Goal: Complete application form

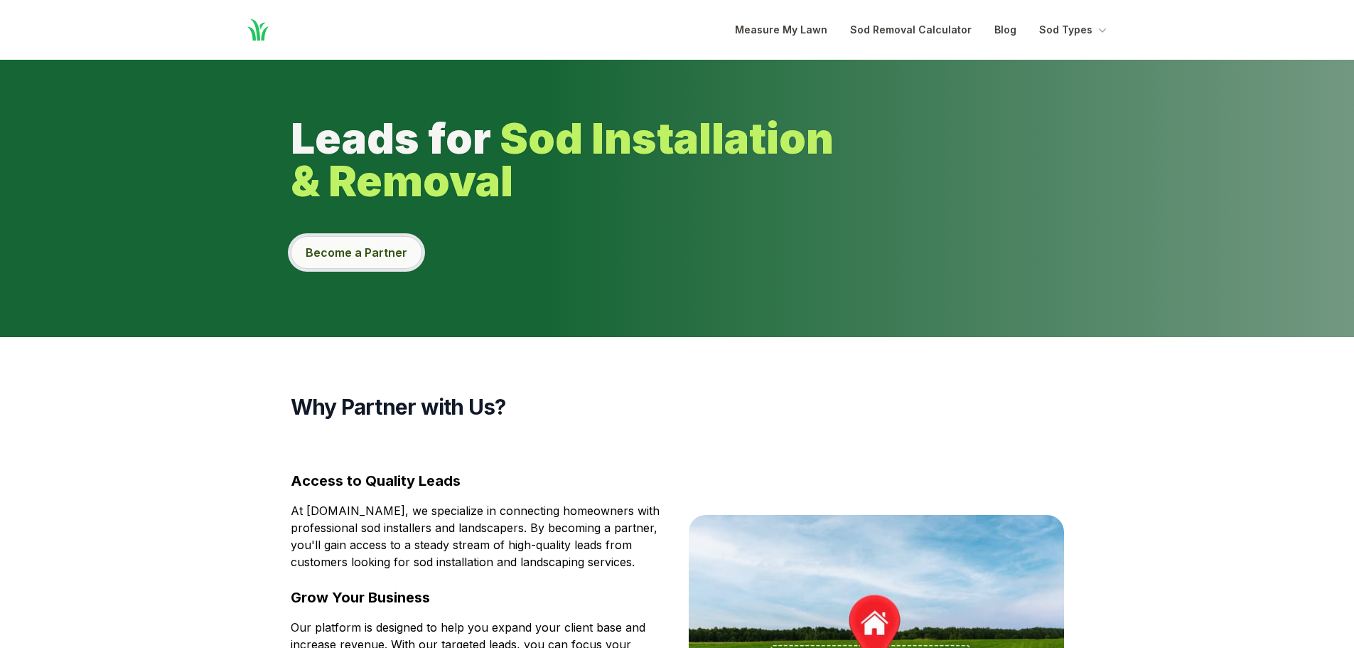
click at [335, 263] on button "Become a Partner" at bounding box center [357, 252] width 132 height 33
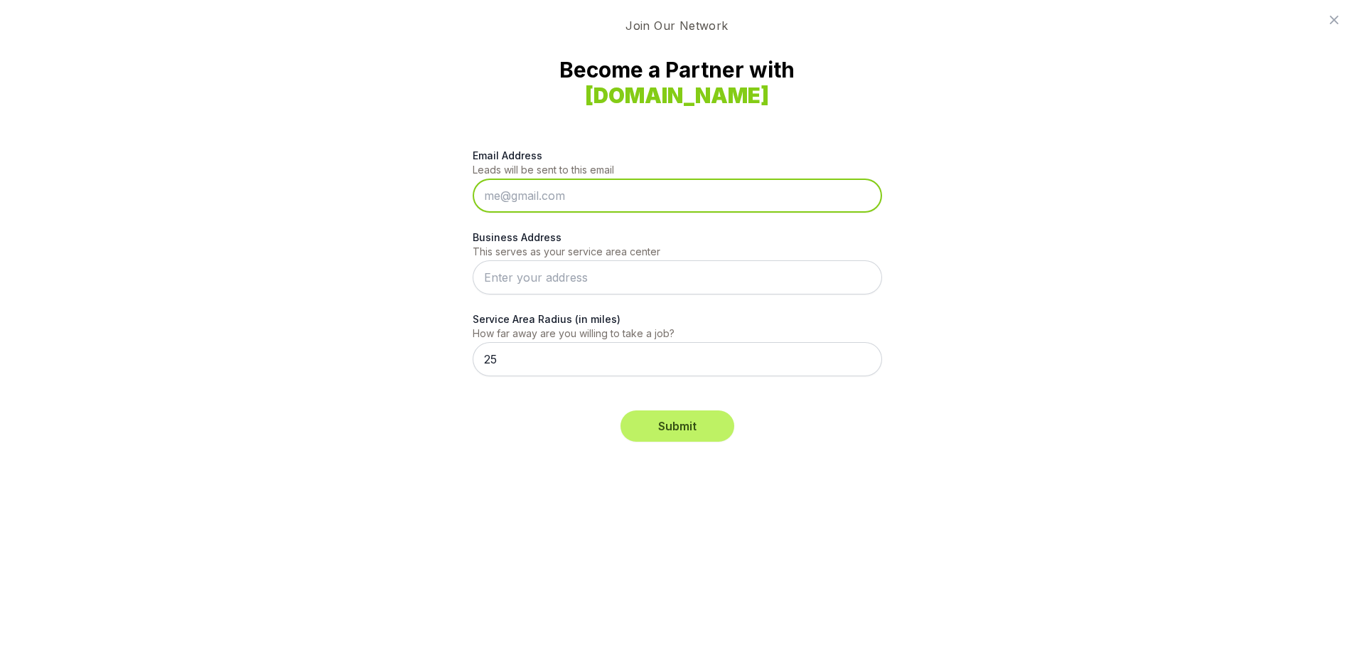
click at [511, 195] on input "Email Address" at bounding box center [677, 195] width 409 height 34
type input "[EMAIL_ADDRESS][DOMAIN_NAME]"
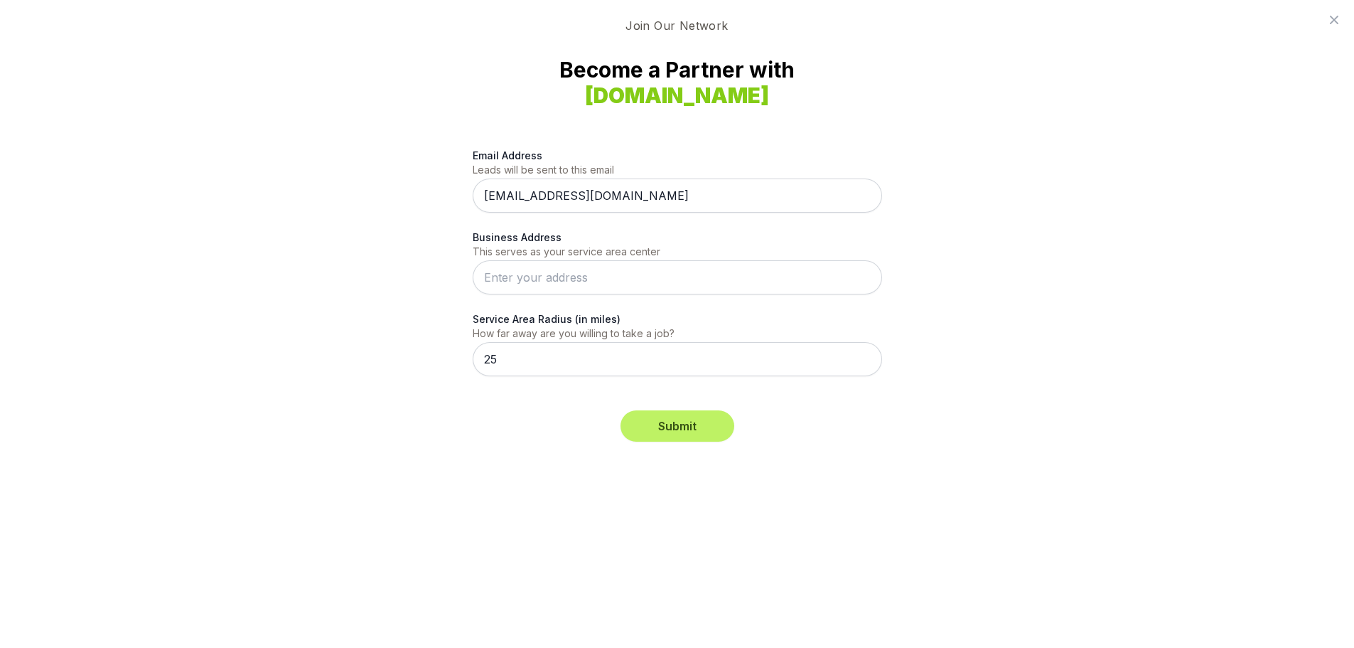
click at [503, 280] on input "Business Address" at bounding box center [677, 277] width 409 height 34
click at [552, 321] on body "Home Open main menu Measure My Lawn Sod Removal Calculator Blog Sod Types Leads…" at bounding box center [677, 324] width 1354 height 648
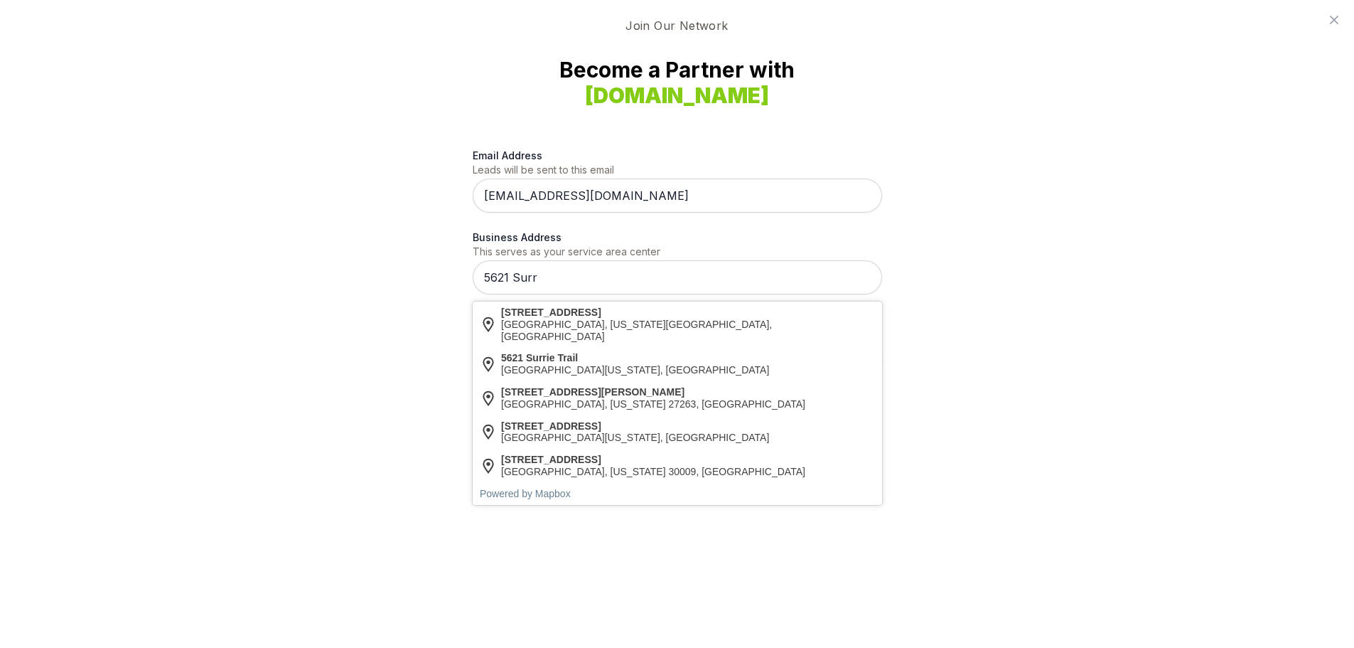
click at [537, 276] on input "5621 Surr" at bounding box center [677, 277] width 409 height 34
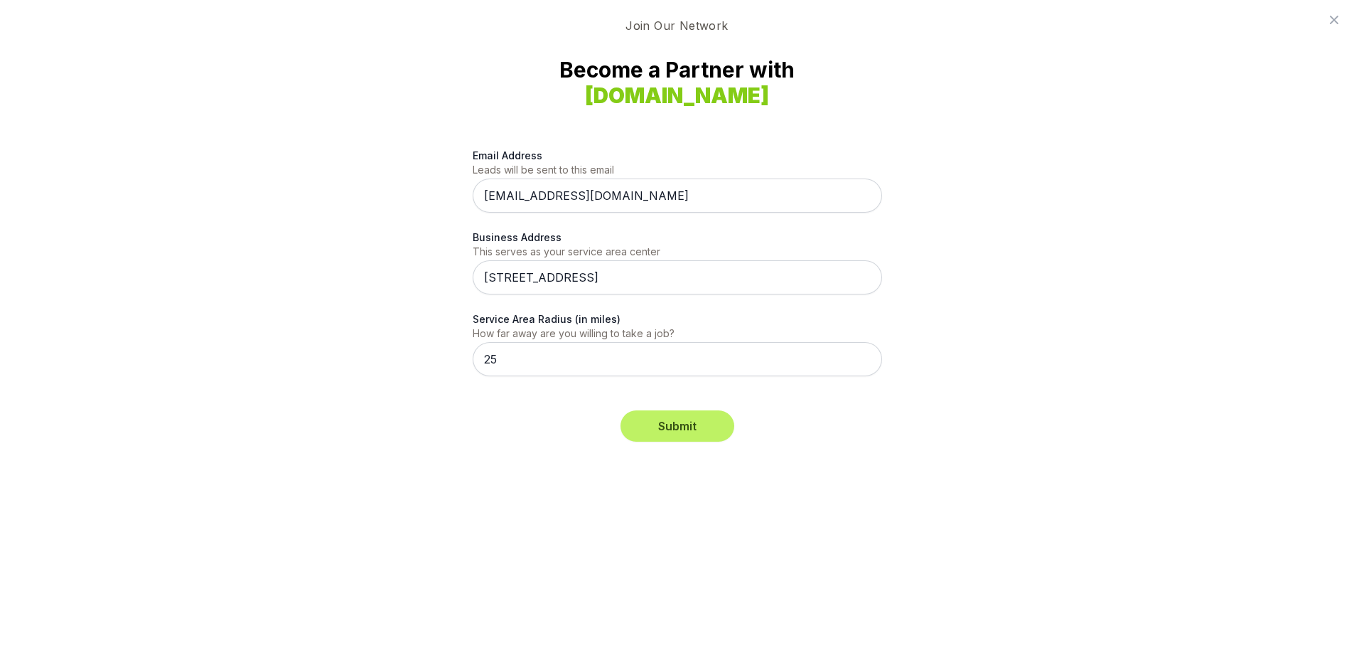
click at [539, 317] on body "Home Open main menu Measure My Lawn Sod Removal Calculator Blog Sod Types Leads…" at bounding box center [677, 324] width 1354 height 648
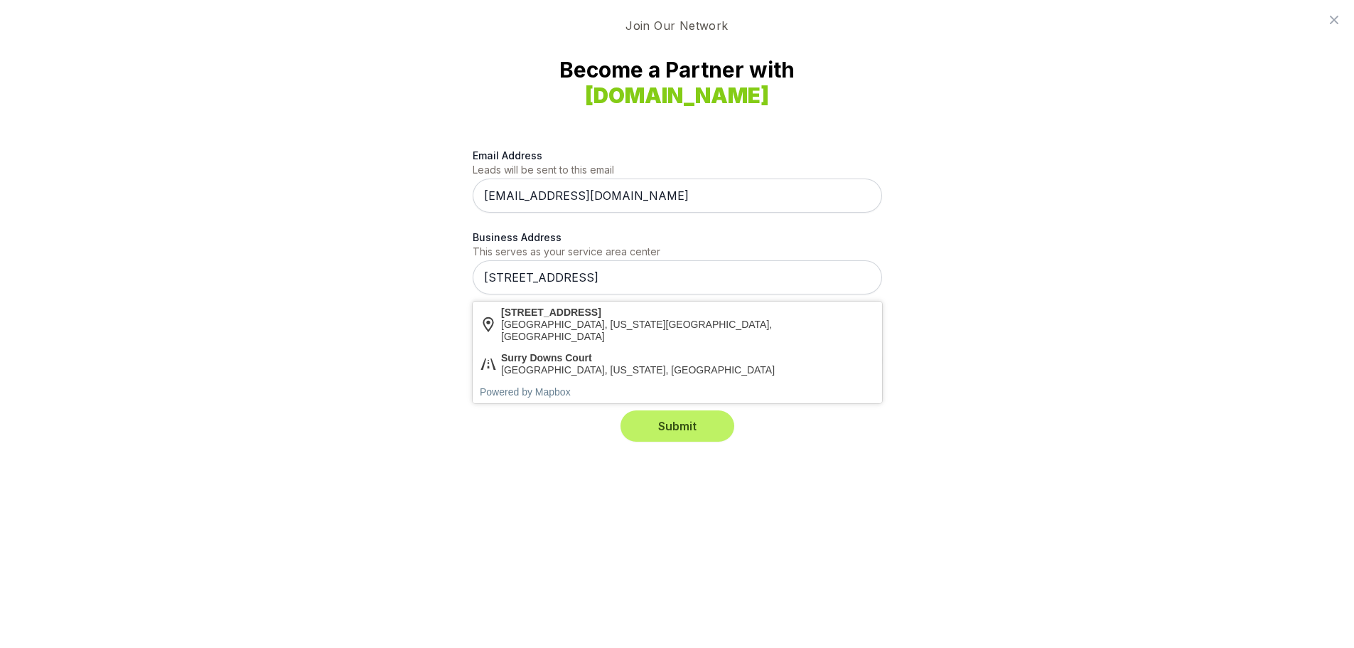
click at [615, 277] on input "[STREET_ADDRESS]" at bounding box center [677, 277] width 409 height 34
type input "[STREET_ADDRESS] [GEOGRAPHIC_DATA] NC 28403"
click at [495, 473] on div "Join Our Network Become a Partner with [DOMAIN_NAME] Email Address Leads will b…" at bounding box center [677, 324] width 1354 height 648
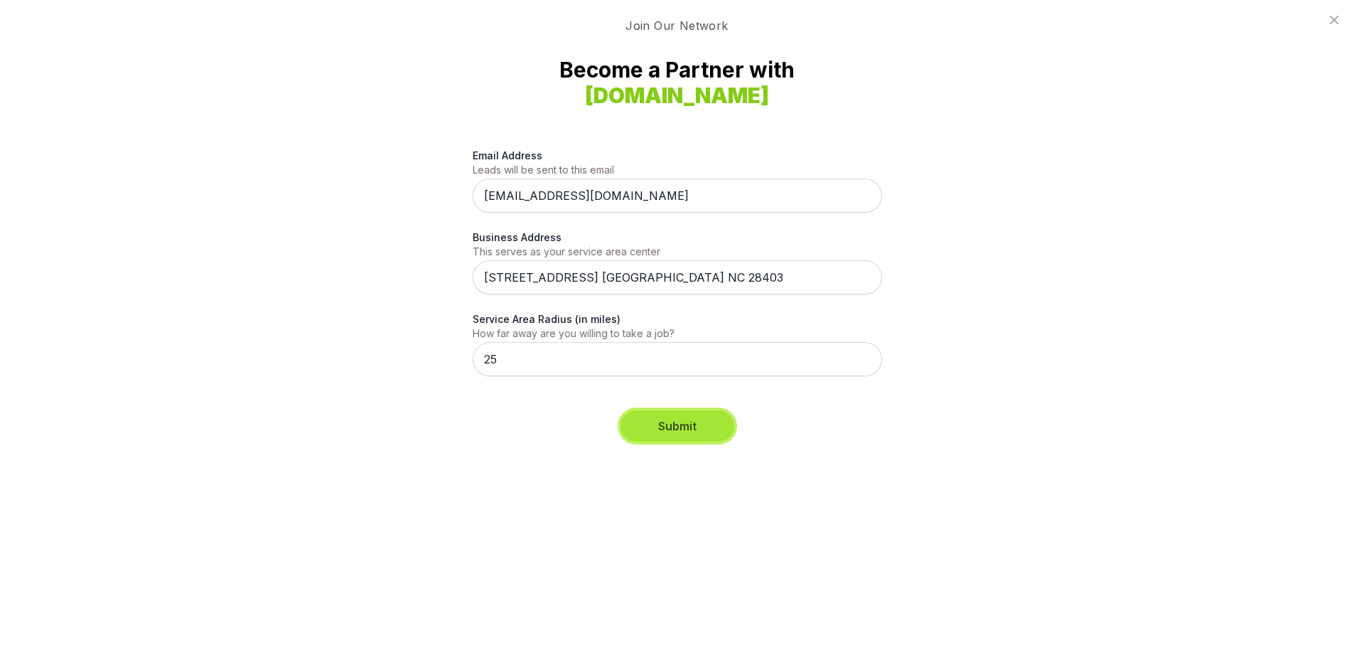
click at [684, 420] on button "Submit" at bounding box center [678, 425] width 114 height 31
click at [675, 434] on button "Submit" at bounding box center [678, 425] width 114 height 31
click at [736, 281] on input "[STREET_ADDRESS] [GEOGRAPHIC_DATA] NC 28403" at bounding box center [677, 277] width 409 height 34
click at [601, 323] on body "Home Open main menu Measure My Lawn Sod Removal Calculator Blog Sod Types Leads…" at bounding box center [677, 324] width 1354 height 648
click at [681, 432] on button "Submit" at bounding box center [678, 425] width 114 height 31
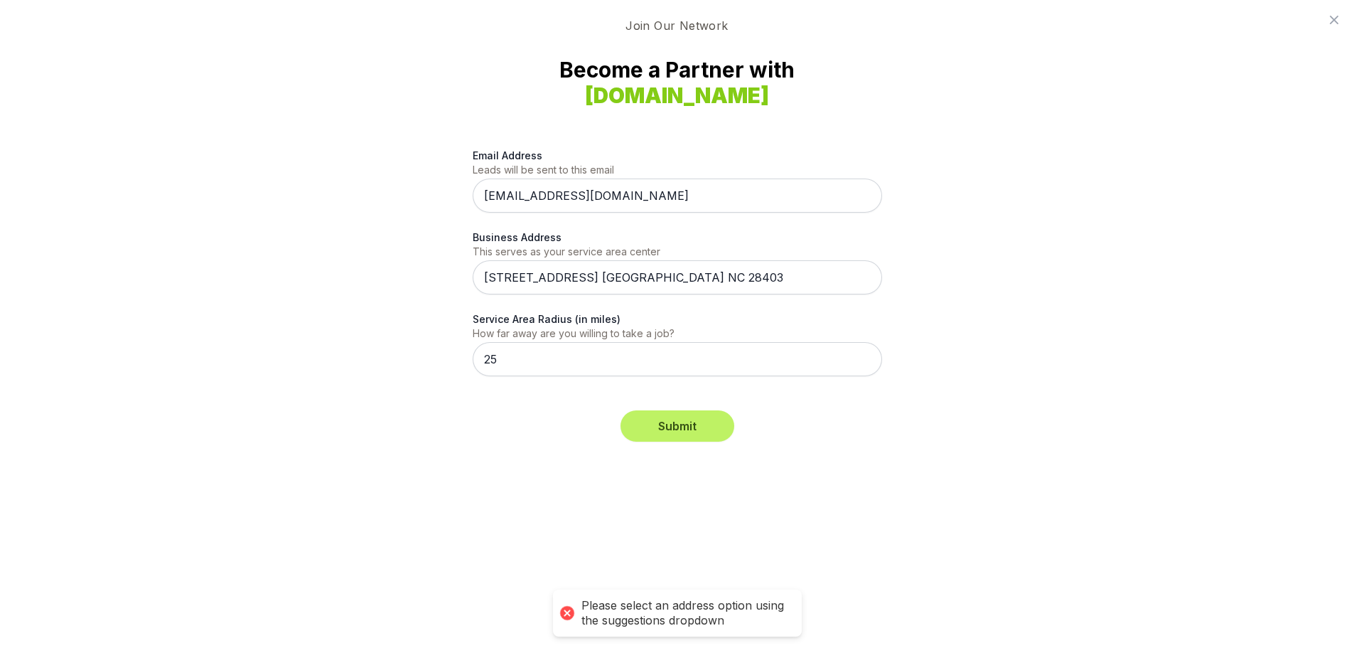
click at [698, 284] on input "[STREET_ADDRESS] [GEOGRAPHIC_DATA] NC 28403" at bounding box center [677, 277] width 409 height 34
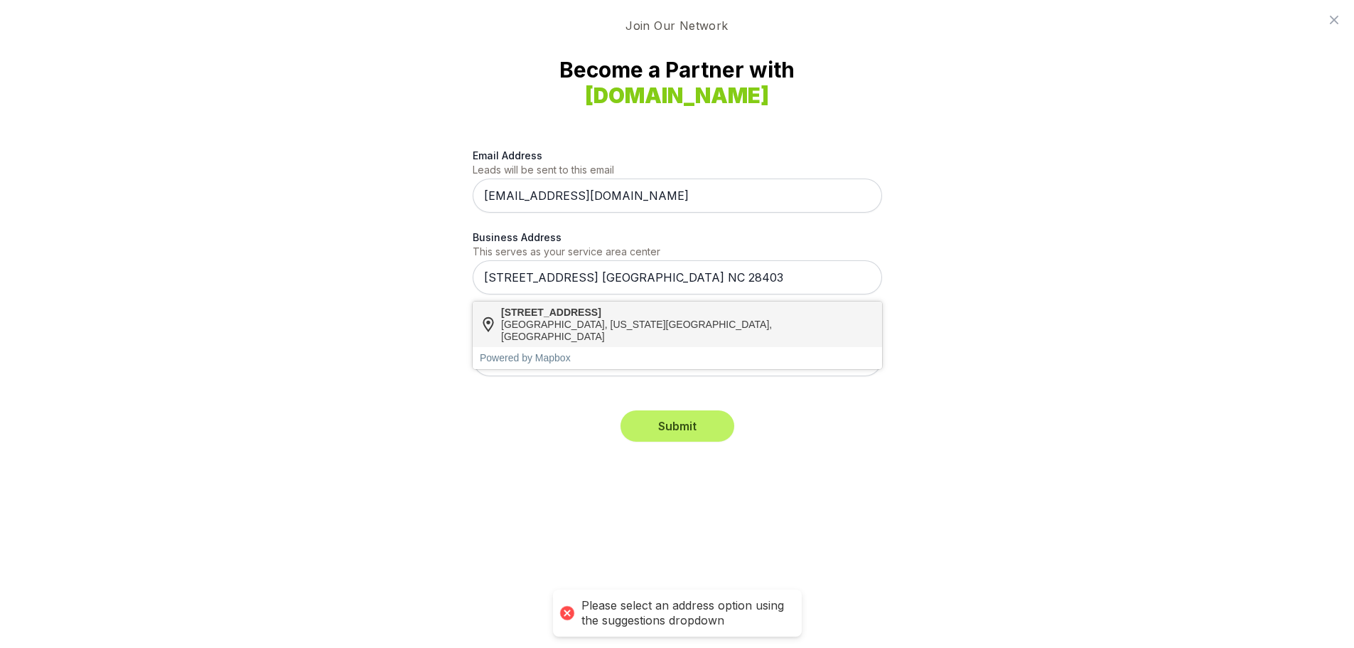
click at [561, 317] on body "Home Open main menu Measure My Lawn Sod Removal Calculator Blog Sod Types Leads…" at bounding box center [677, 324] width 1354 height 648
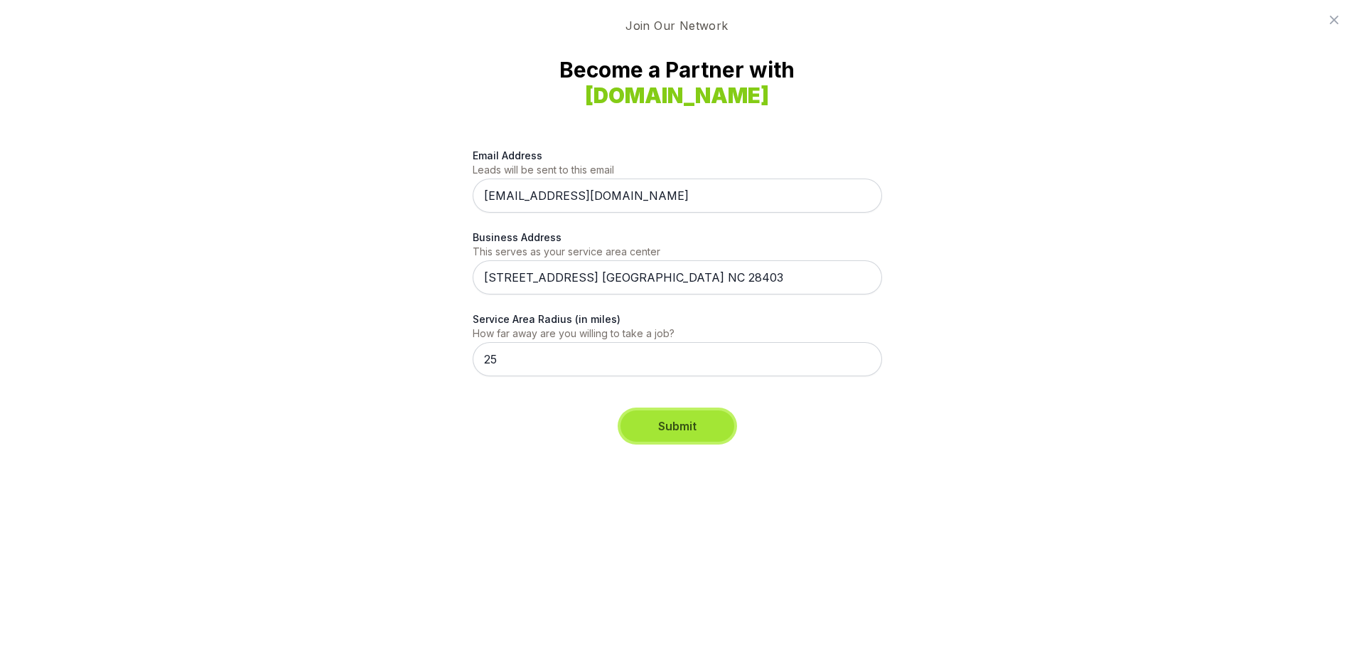
click at [672, 429] on button "Submit" at bounding box center [678, 425] width 114 height 31
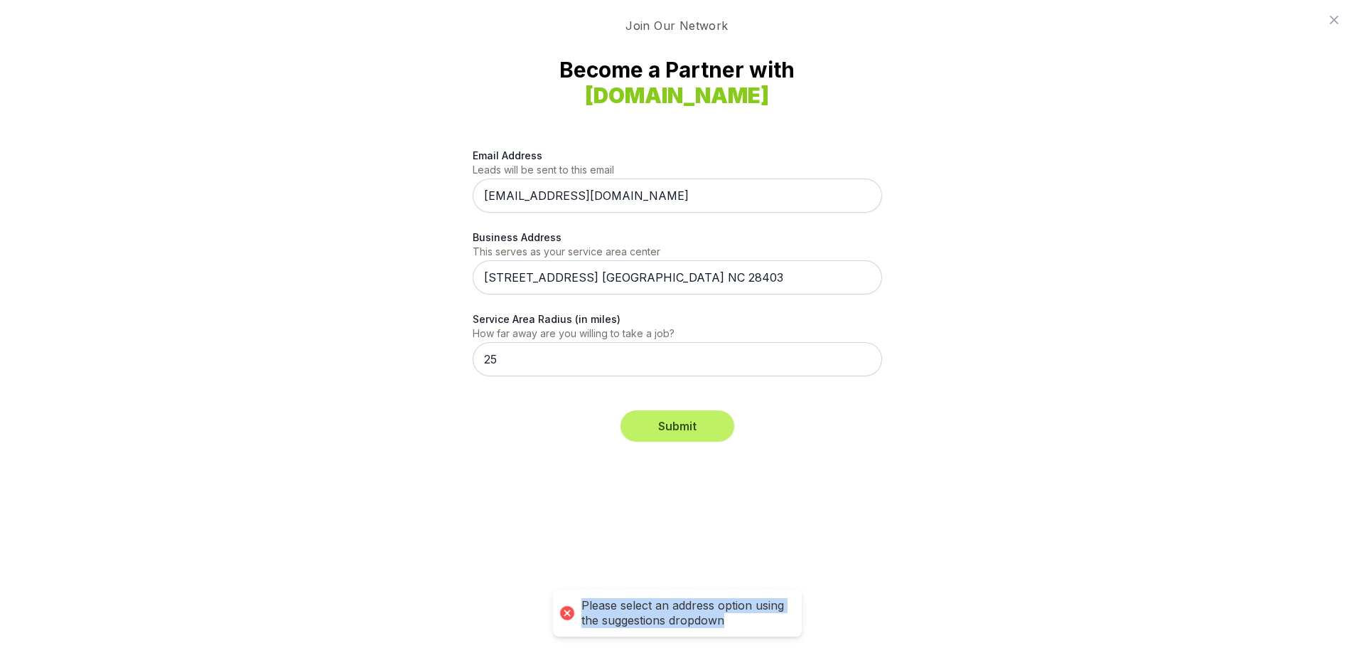
drag, startPoint x: 579, startPoint y: 604, endPoint x: 788, endPoint y: 616, distance: 208.6
click at [788, 616] on div "Please select an address option using the suggestions dropdown" at bounding box center [677, 612] width 249 height 47
copy div "Please select an address option using the suggestions dropdown"
